Goal: Navigation & Orientation: Find specific page/section

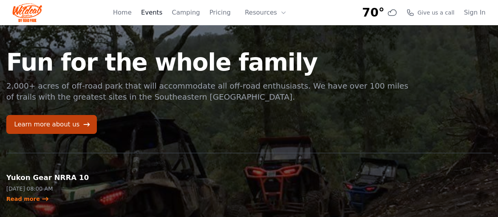
click at [159, 15] on link "Events" at bounding box center [151, 12] width 21 height 9
click at [132, 12] on link "Home" at bounding box center [122, 12] width 19 height 9
click at [162, 15] on link "Events" at bounding box center [151, 12] width 21 height 9
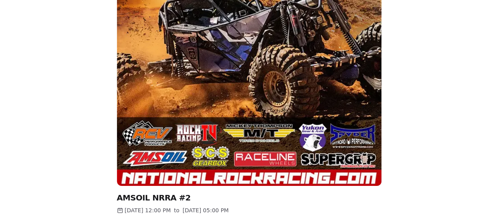
scroll to position [197, 0]
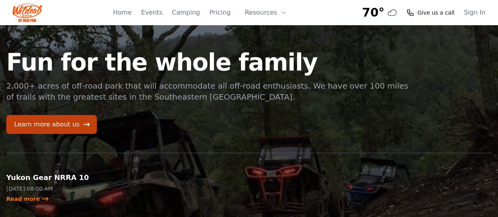
click at [441, 14] on span "Give us a call" at bounding box center [436, 13] width 37 height 8
click at [414, 13] on icon at bounding box center [411, 13] width 8 height 8
click at [32, 11] on img at bounding box center [28, 12] width 30 height 19
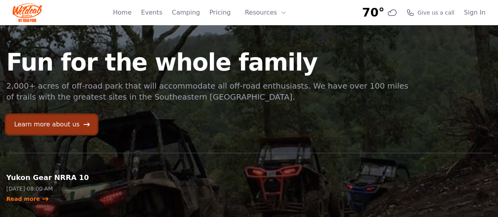
click at [58, 126] on link "Learn more about us" at bounding box center [51, 124] width 91 height 19
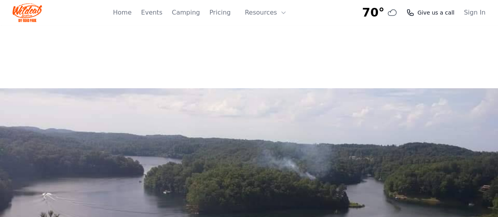
click at [414, 13] on icon at bounding box center [411, 13] width 8 height 8
